Goal: Information Seeking & Learning: Learn about a topic

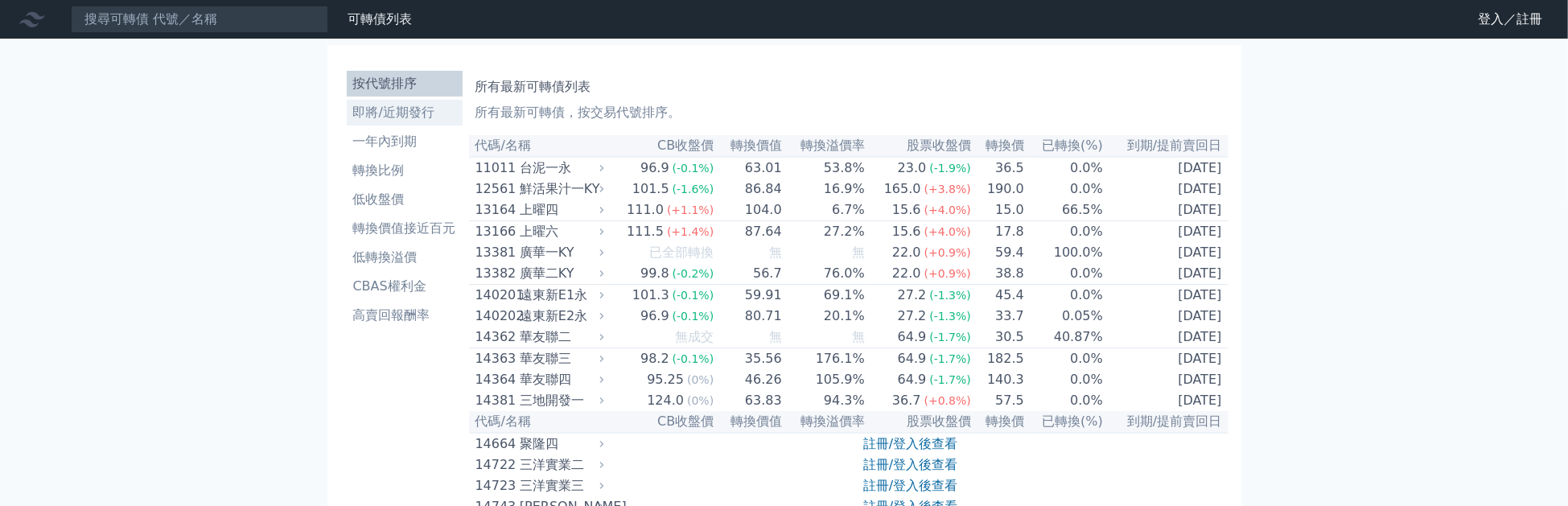
click at [375, 109] on li "即將/近期發行" at bounding box center [405, 112] width 116 height 19
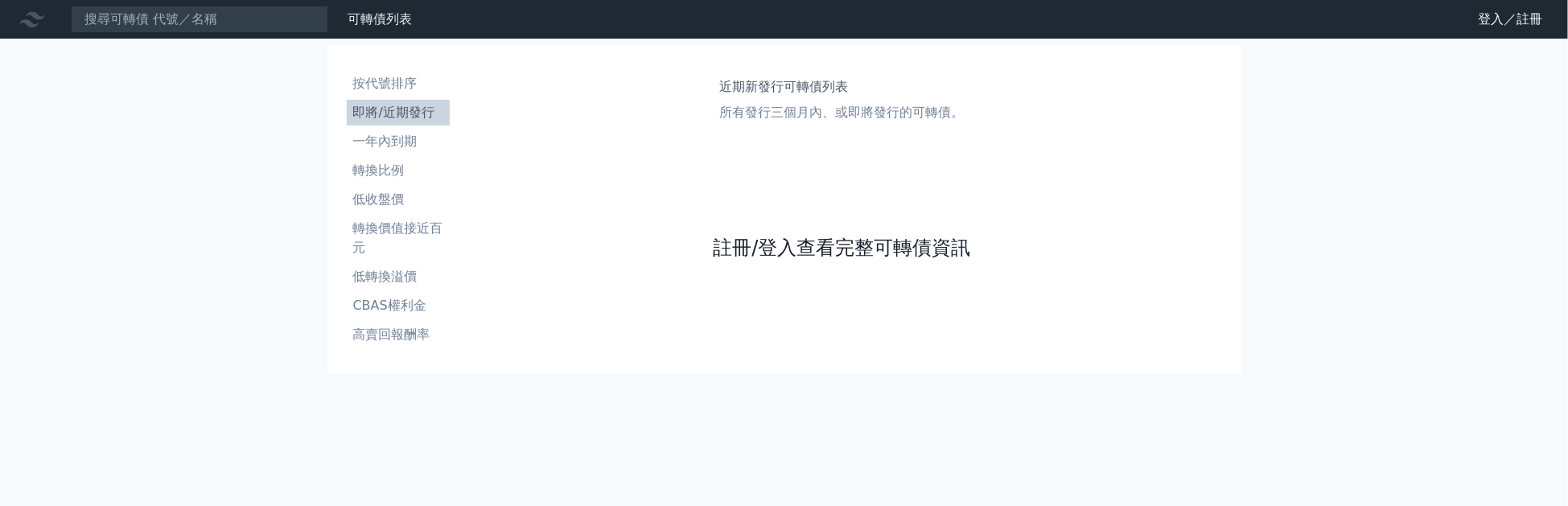
click at [845, 245] on link "註冊/登入查看完整可轉債資訊" at bounding box center [841, 248] width 257 height 26
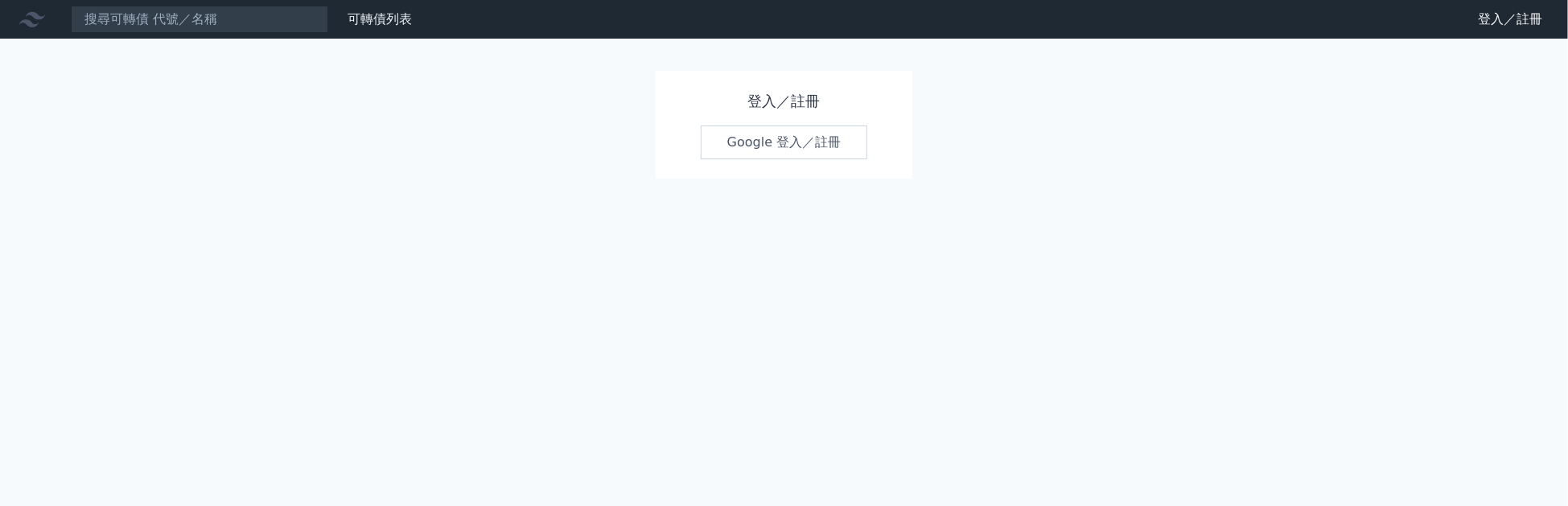
click at [799, 145] on link "Google 登入／註冊" at bounding box center [784, 142] width 167 height 34
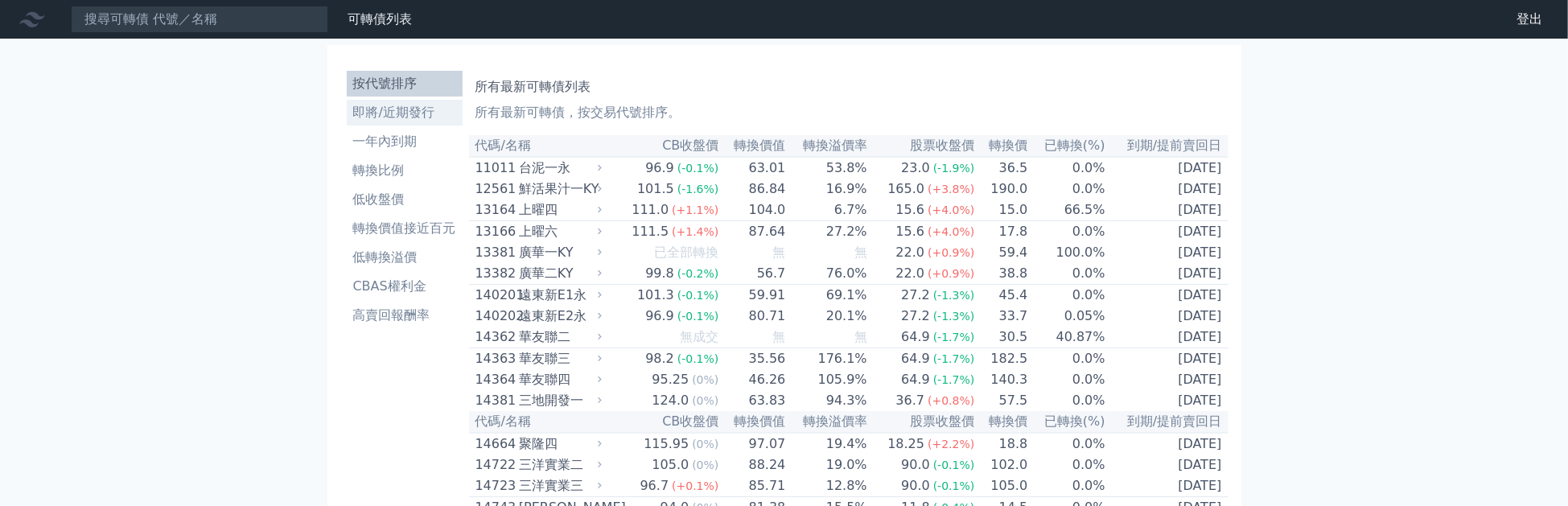
click at [363, 114] on li "即將/近期發行" at bounding box center [405, 112] width 116 height 19
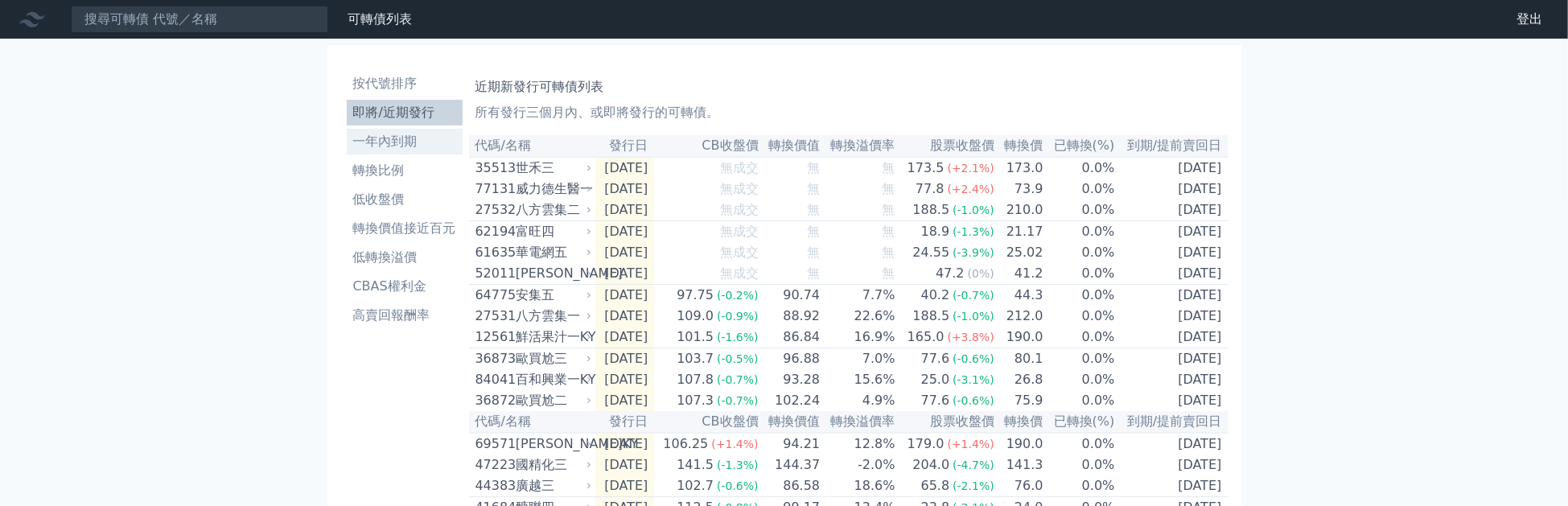
click at [395, 148] on li "一年內到期" at bounding box center [405, 141] width 116 height 19
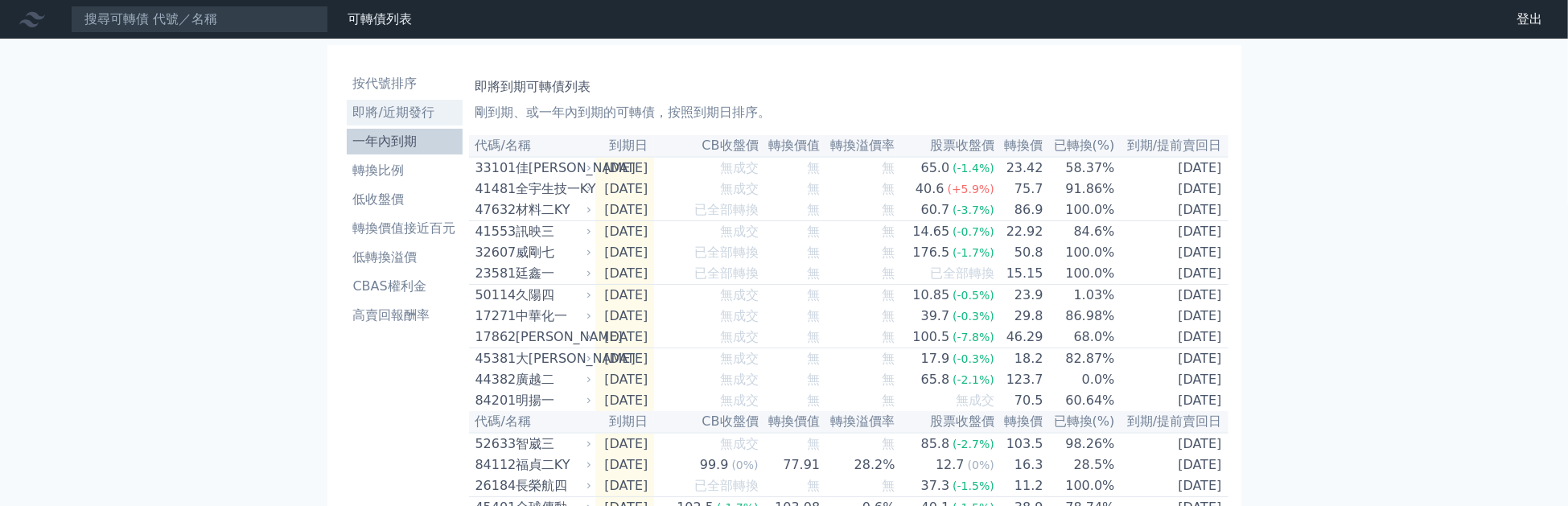
click at [388, 112] on li "即將/近期發行" at bounding box center [405, 112] width 116 height 19
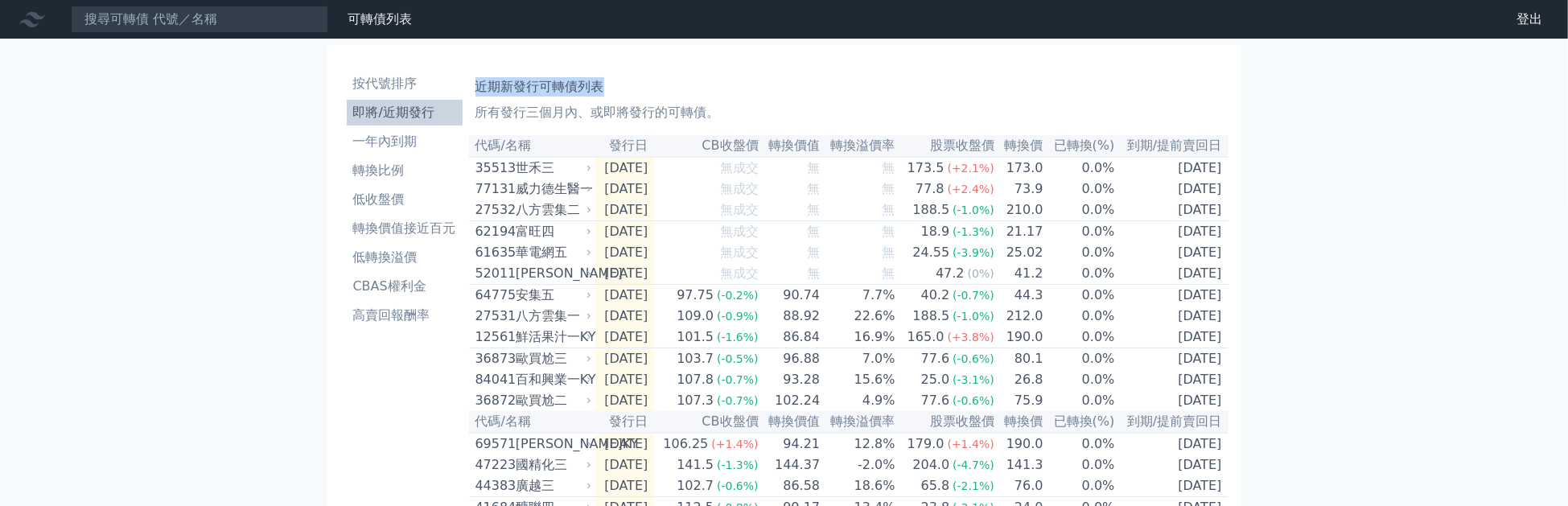
drag, startPoint x: 477, startPoint y: 87, endPoint x: 602, endPoint y: 92, distance: 125.1
click at [602, 92] on h1 "近期新發行可轉債列表" at bounding box center [848, 87] width 746 height 19
copy h1 "近期新發行可轉債列表"
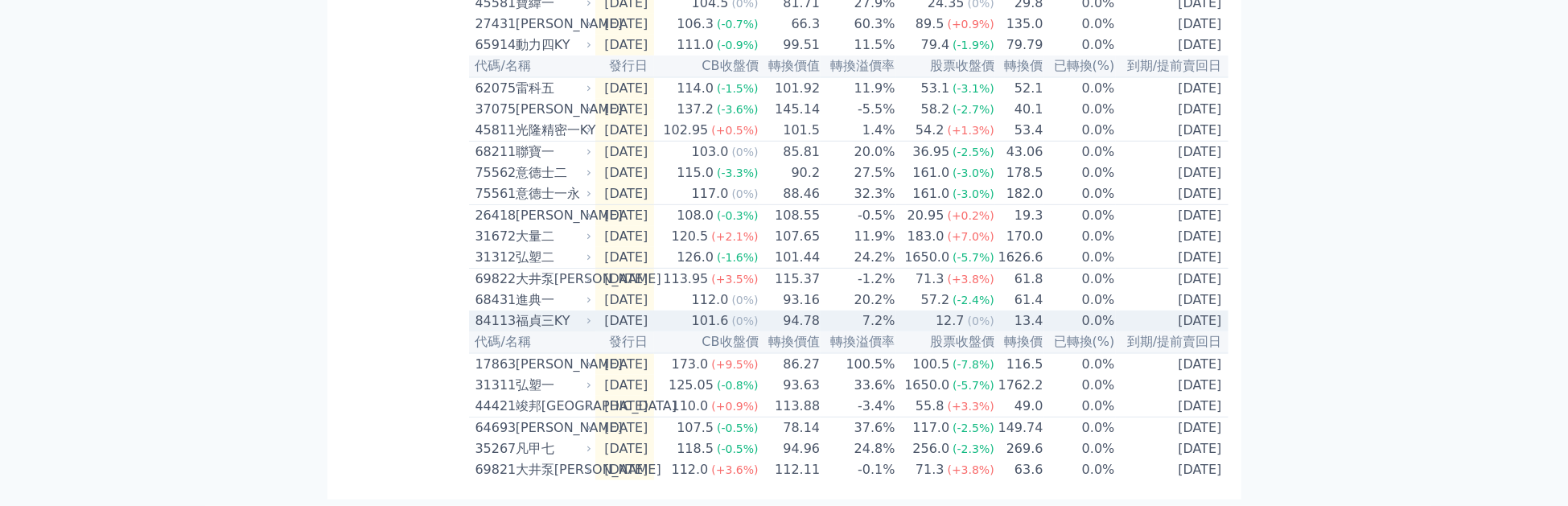
scroll to position [700, 0]
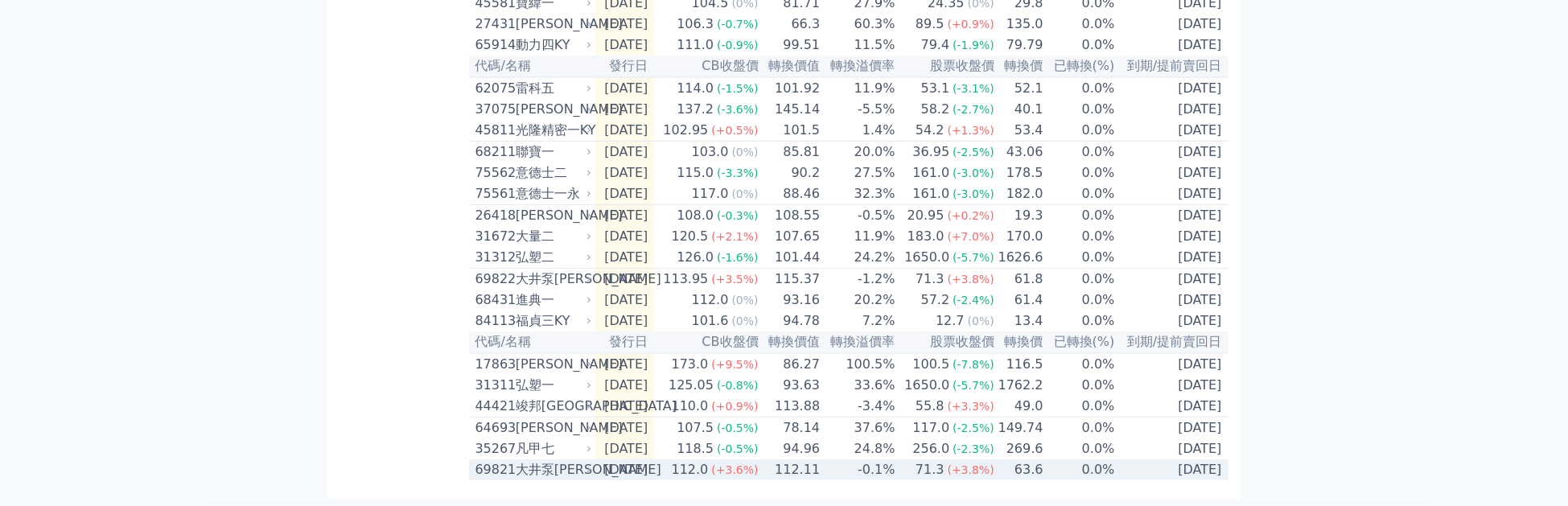
drag, startPoint x: 477, startPoint y: 145, endPoint x: 1177, endPoint y: 461, distance: 768.0
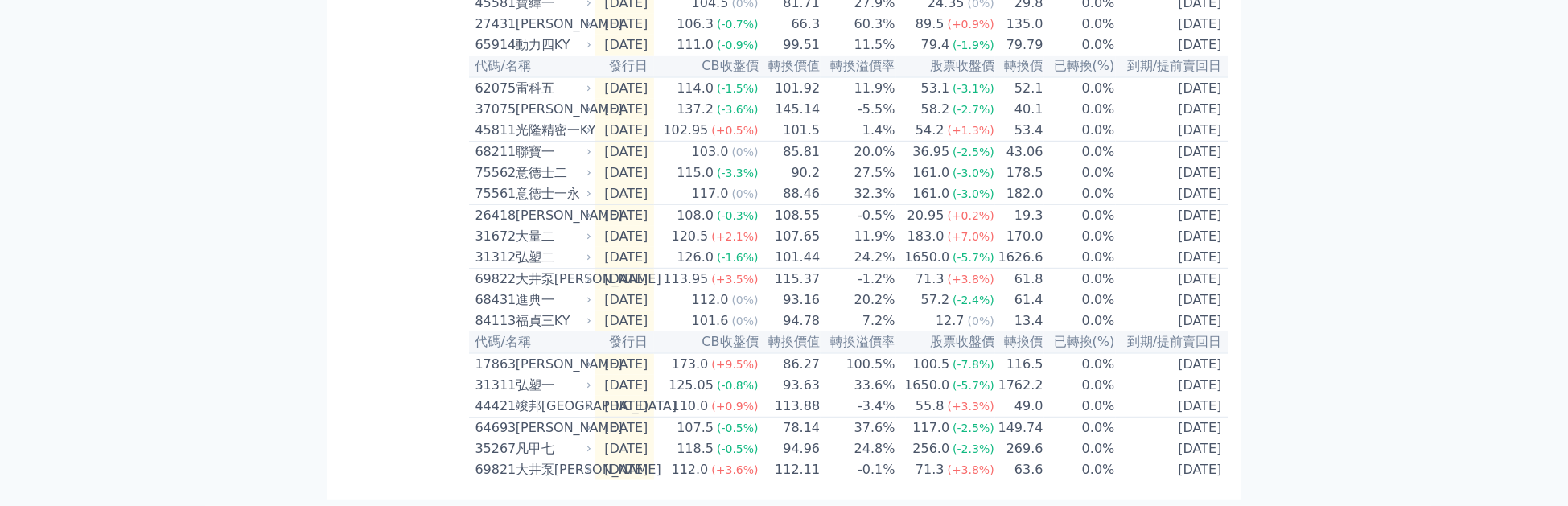
copy tr "[DATE] 112.0 (+3.6%) 112.11 -0.1% 71.3 (+3.8%) 63.6 0.0% [DATE]"
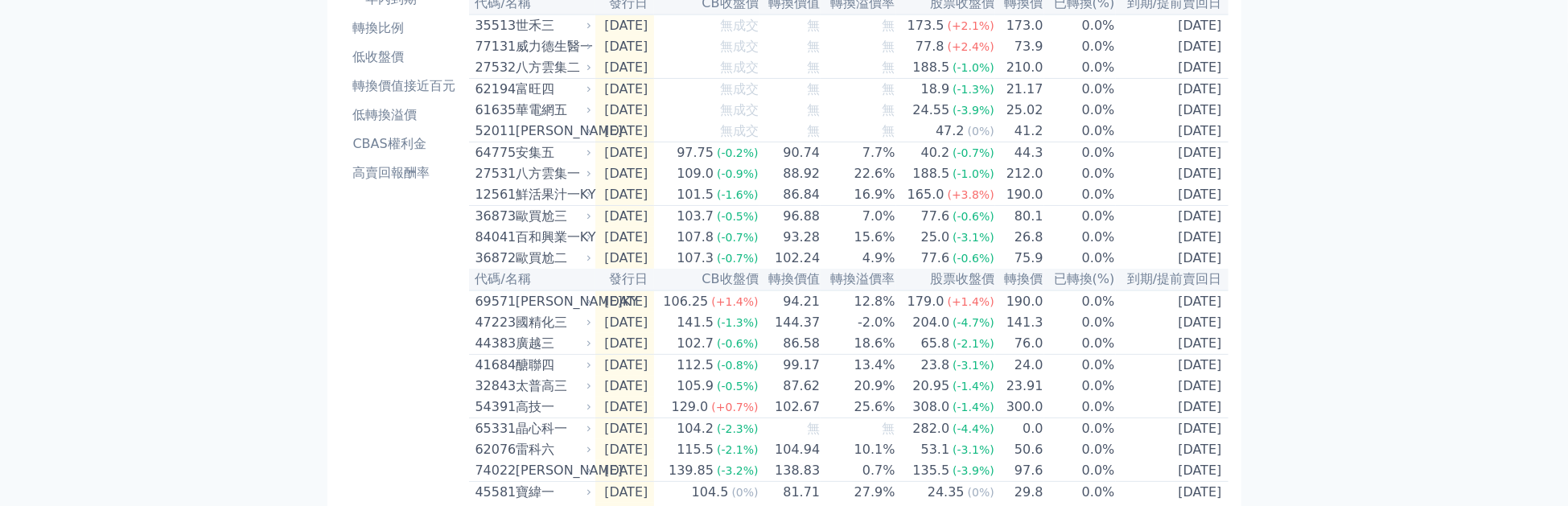
scroll to position [0, 0]
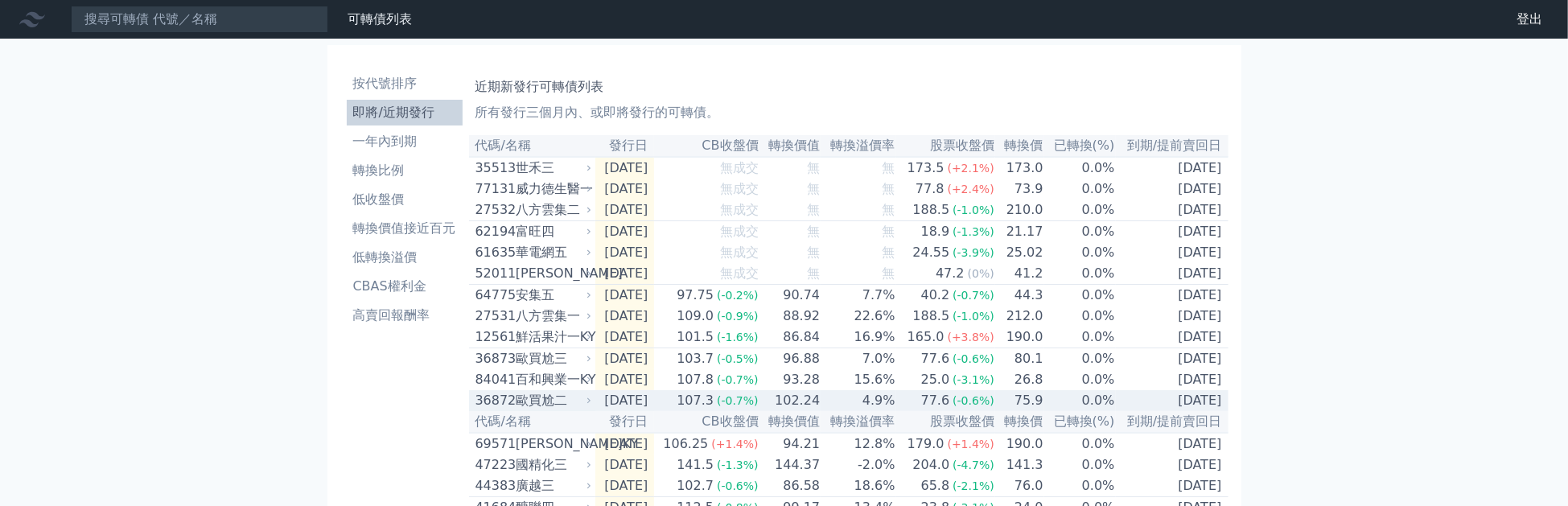
drag, startPoint x: 476, startPoint y: 144, endPoint x: 1217, endPoint y: 417, distance: 789.7
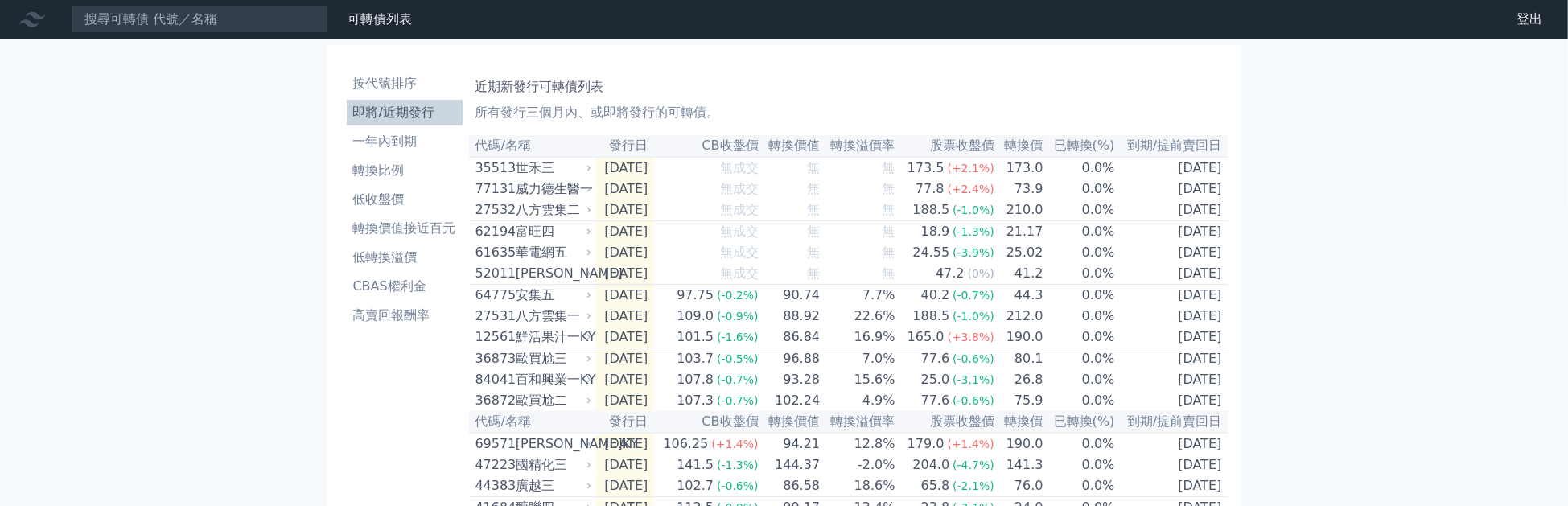
copy tr "[DATE] 107.3 (-0.7%) 102.24 4.9% 77.6 (-0.6%) 75.9 0.0% 2027-10-0"
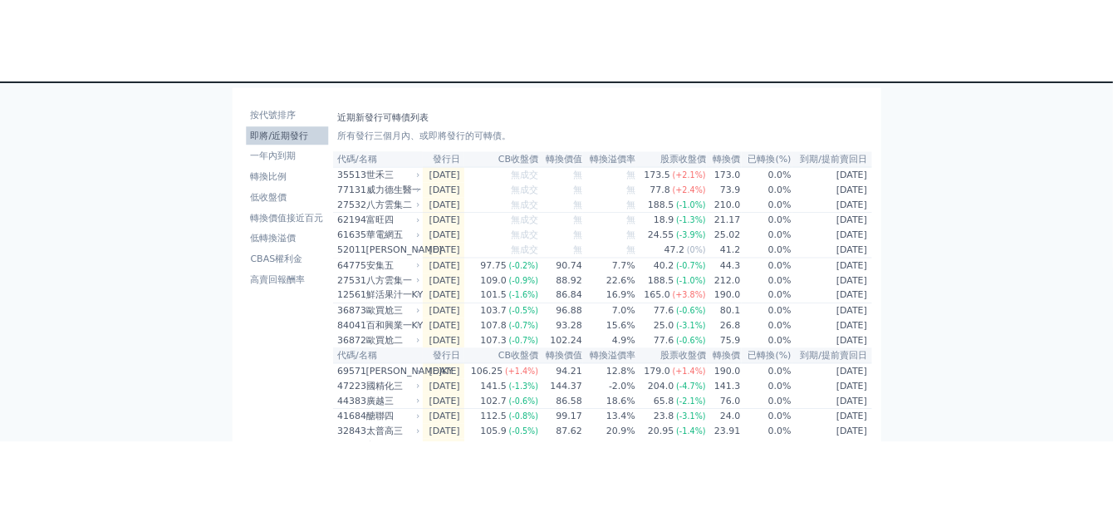
scroll to position [96, 0]
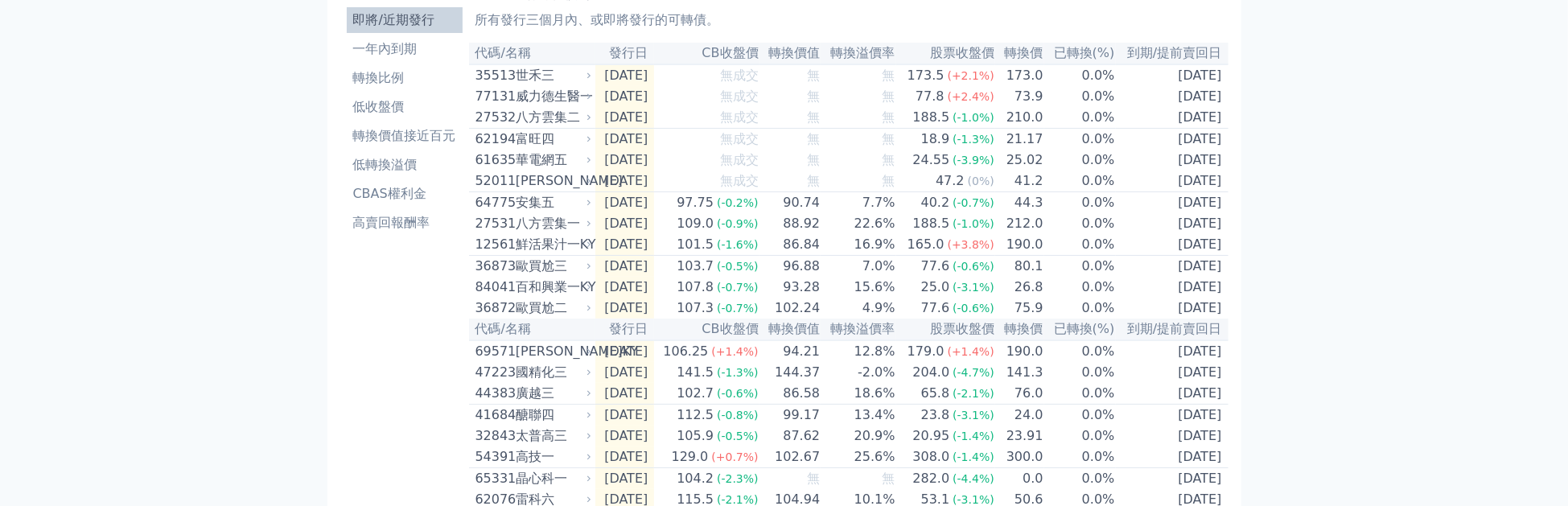
click at [1396, 68] on div "可轉債列表 財務數據 可轉債列表 財務數據 登出 登出 按代號排序 即將/近期發行 一年內到期 轉換比例 低收盤價 轉換價值接近百元 低轉換溢價" at bounding box center [784, 475] width 1568 height 1137
drag, startPoint x: 480, startPoint y: 50, endPoint x: 502, endPoint y: 52, distance: 22.1
click at [502, 52] on th "代碼/名稱" at bounding box center [531, 53] width 126 height 21
copy th "代碼"
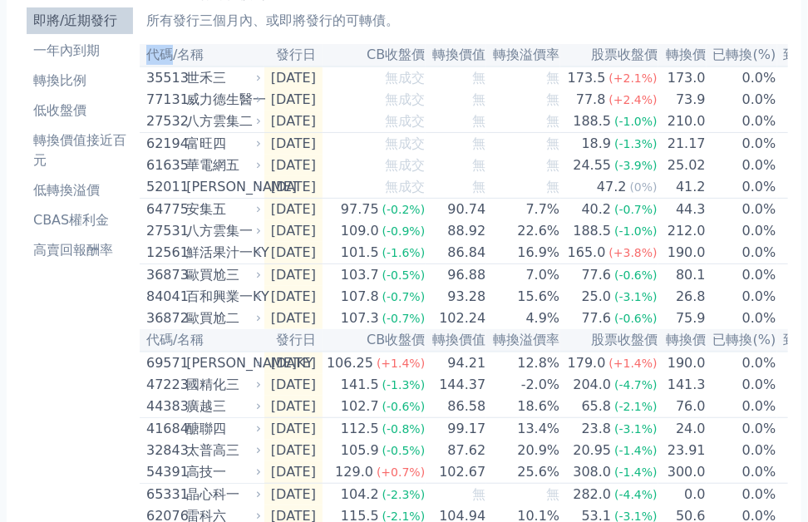
copy th "代碼"
drag, startPoint x: 185, startPoint y: 50, endPoint x: 212, endPoint y: 52, distance: 26.7
click at [212, 52] on th "代碼/名稱" at bounding box center [202, 55] width 125 height 22
drag, startPoint x: 203, startPoint y: 56, endPoint x: 212, endPoint y: 56, distance: 9.1
click at [212, 56] on th "代碼/名稱" at bounding box center [202, 55] width 125 height 22
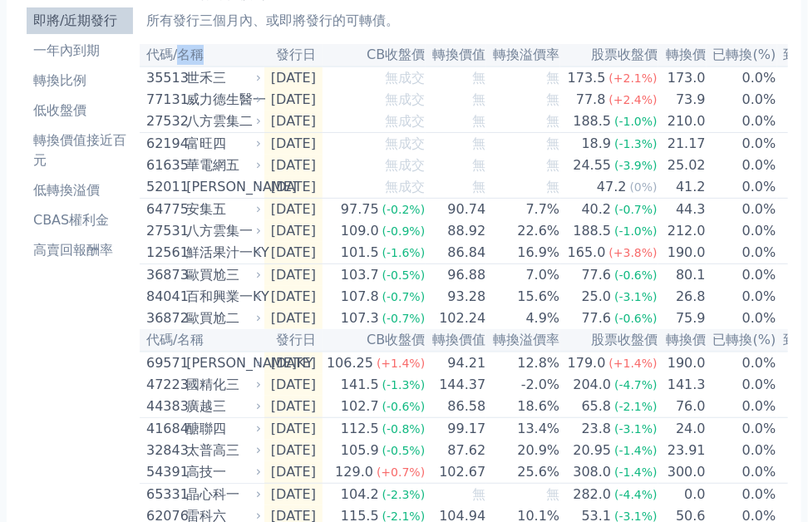
copy th "名稱"
drag, startPoint x: 302, startPoint y: 51, endPoint x: 342, endPoint y: 52, distance: 39.1
click at [322, 52] on th "發行日" at bounding box center [293, 55] width 58 height 22
copy th "發行日"
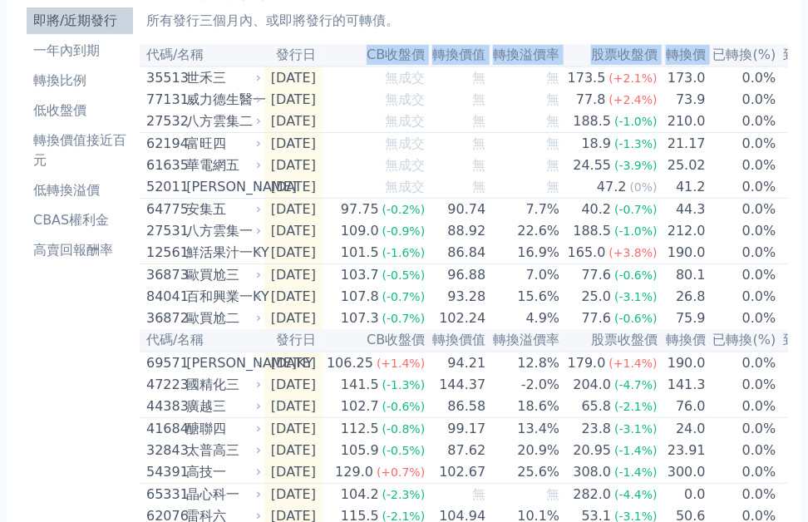
drag, startPoint x: 386, startPoint y: 53, endPoint x: 713, endPoint y: 58, distance: 327.4
click at [713, 58] on tr "代碼/名稱 發行日 CB收盤價 轉換價值 轉換溢價率 股票收盤價 轉換價 已轉換(%) 到期/提前賣回日" at bounding box center [514, 55] width 748 height 22
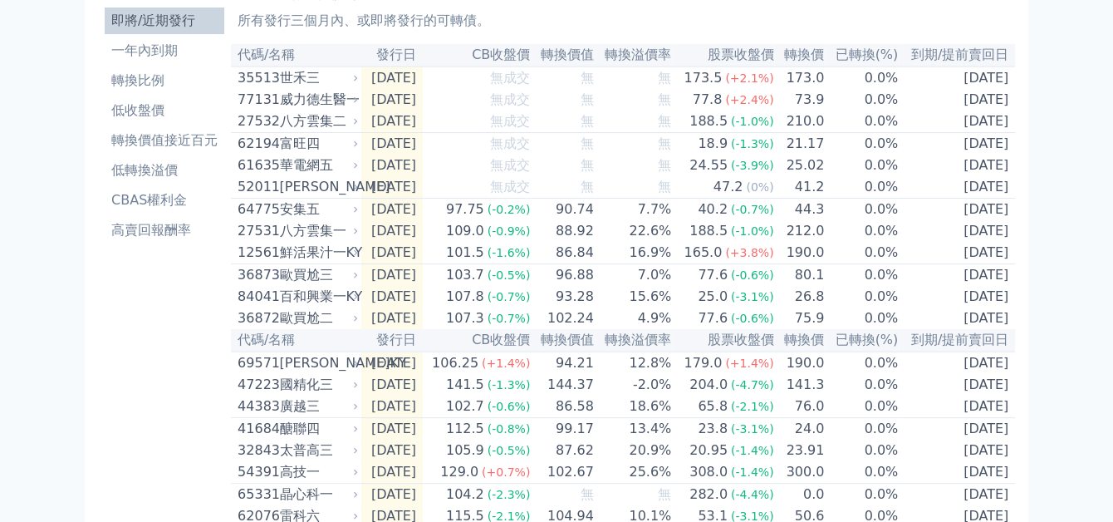
click at [483, 49] on th "CB收盤價" at bounding box center [477, 55] width 108 height 22
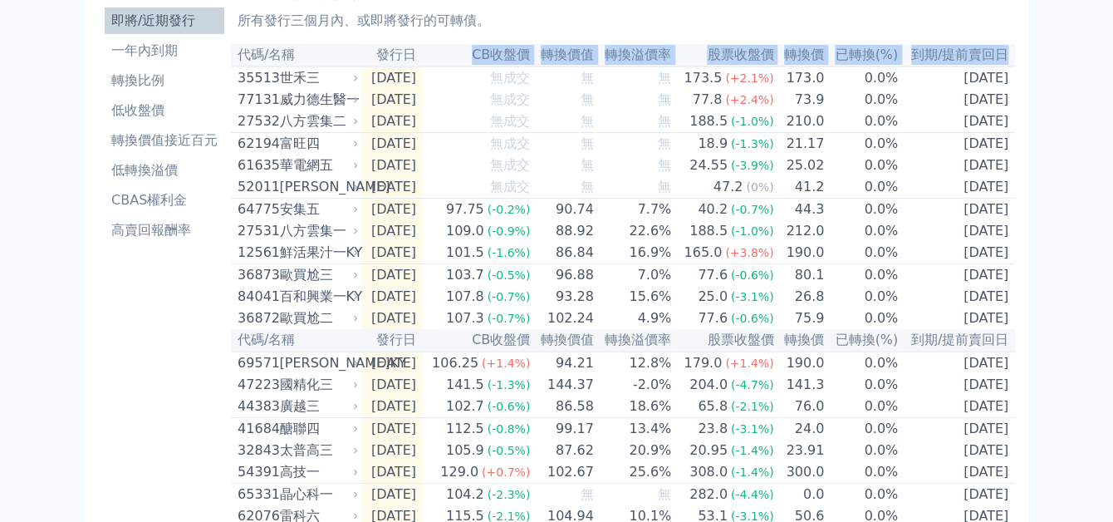
drag, startPoint x: 489, startPoint y: 54, endPoint x: 1013, endPoint y: 56, distance: 523.5
click at [1013, 56] on tr "代碼/名稱 發行日 CB收盤價 轉換價值 轉換溢價率 股票收盤價 轉換價 已轉換(%) 到期/提前賣回日" at bounding box center [623, 55] width 784 height 22
copy tr "CB收盤價 轉換價值 轉換溢價率 股票收盤價 轉換價 已轉換(%) 到期/提前賣回日"
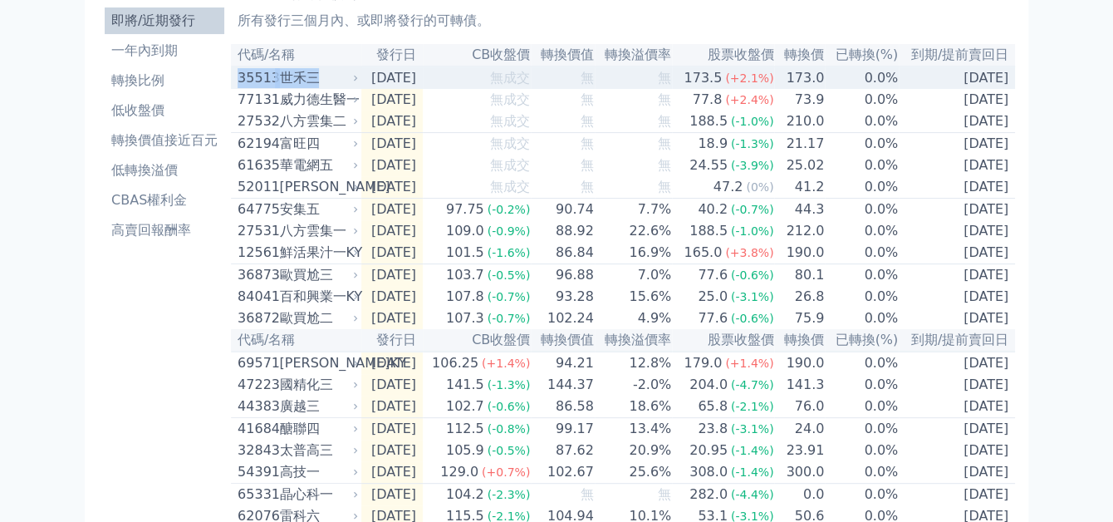
drag, startPoint x: 238, startPoint y: 76, endPoint x: 327, endPoint y: 87, distance: 89.6
click at [327, 87] on div "35513 世禾三" at bounding box center [294, 78] width 113 height 20
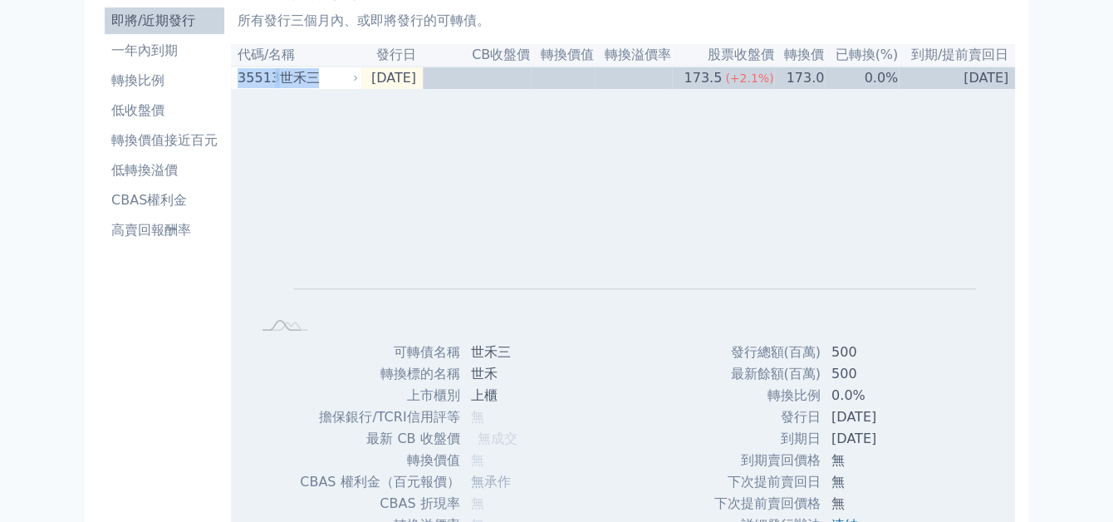
copy div "35513 世禾三"
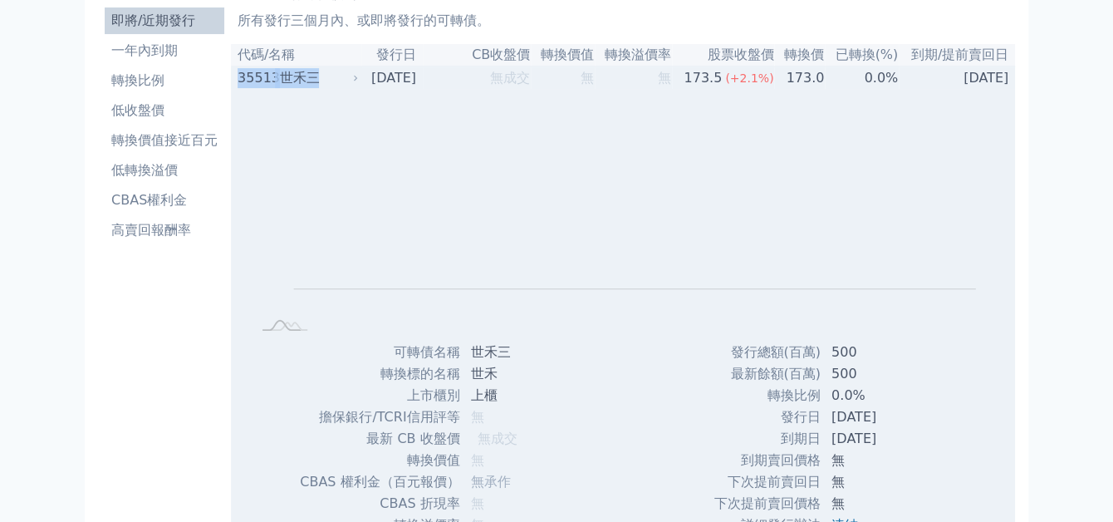
click at [259, 76] on div "35513" at bounding box center [256, 78] width 37 height 20
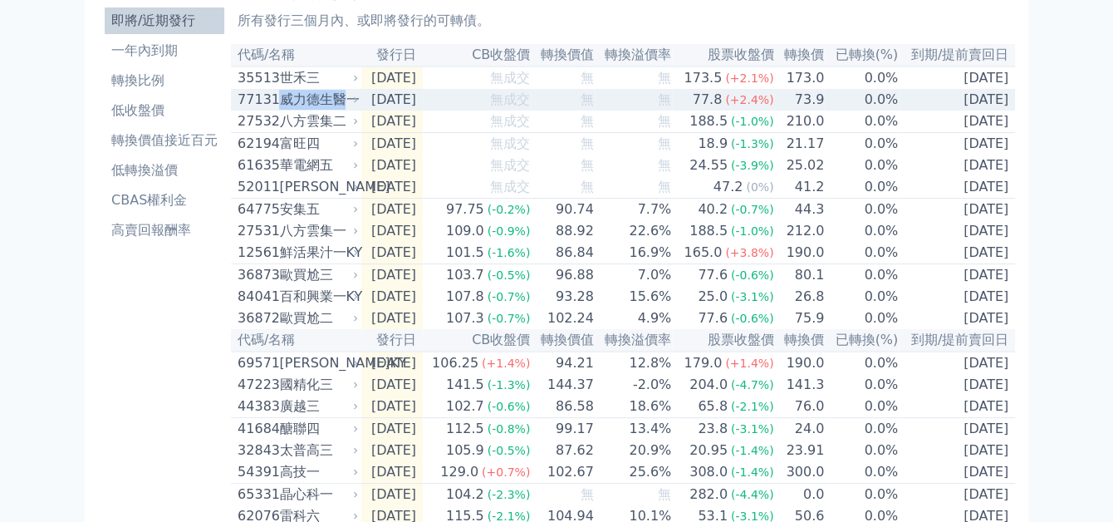
drag, startPoint x: 280, startPoint y: 104, endPoint x: 337, endPoint y: 108, distance: 56.7
click at [343, 108] on div "威力德生醫一" at bounding box center [317, 100] width 76 height 20
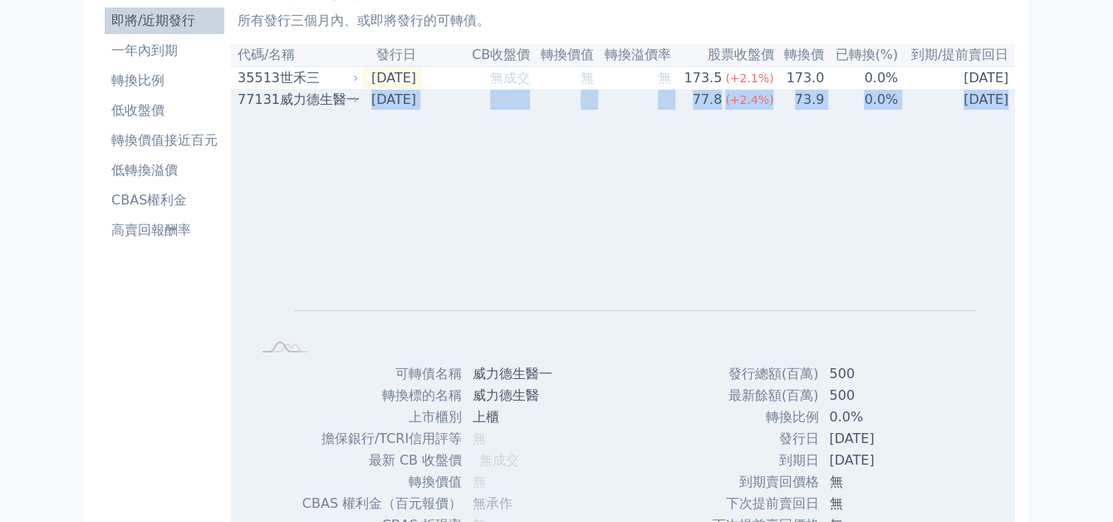
drag, startPoint x: 237, startPoint y: 54, endPoint x: 659, endPoint y: 226, distance: 455.8
click at [272, 102] on div "77131" at bounding box center [256, 100] width 37 height 20
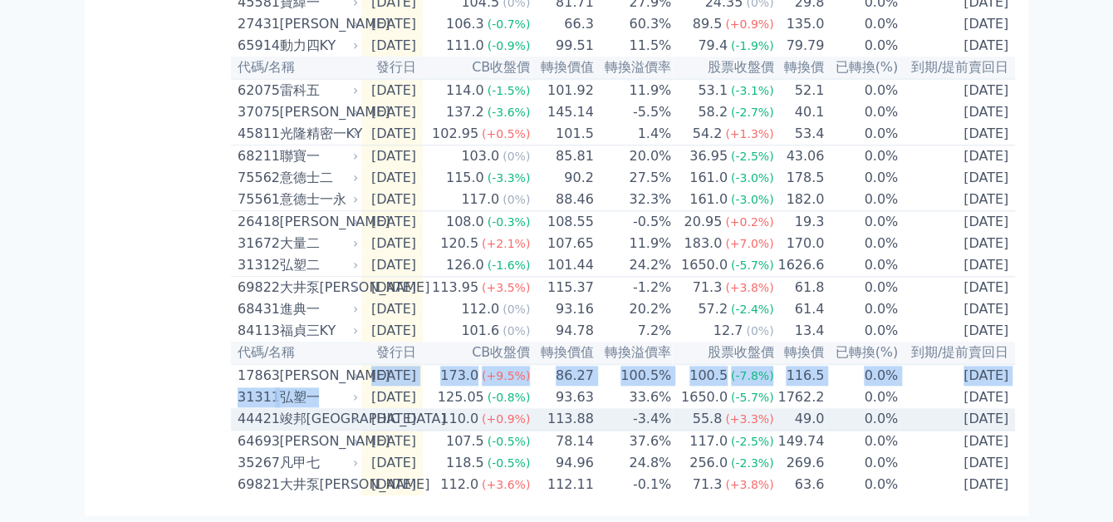
scroll to position [725, 0]
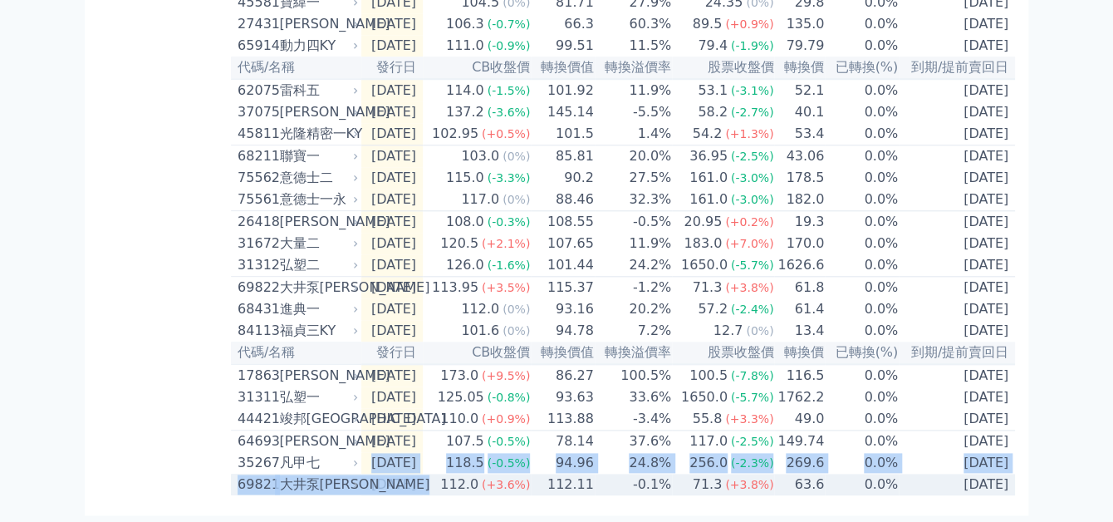
drag, startPoint x: 240, startPoint y: 101, endPoint x: 323, endPoint y: 435, distance: 345.0
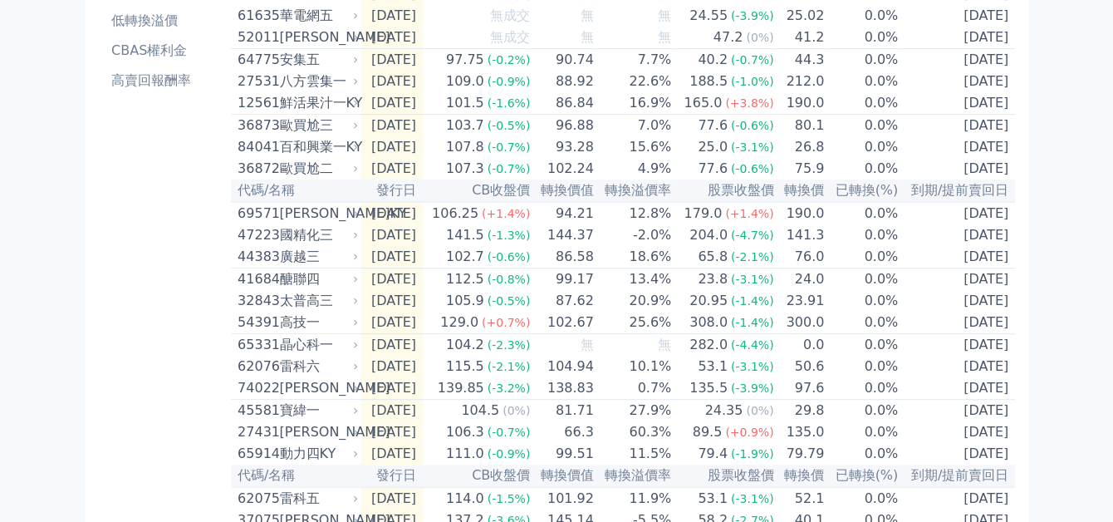
scroll to position [149, 0]
